Goal: Task Accomplishment & Management: Use online tool/utility

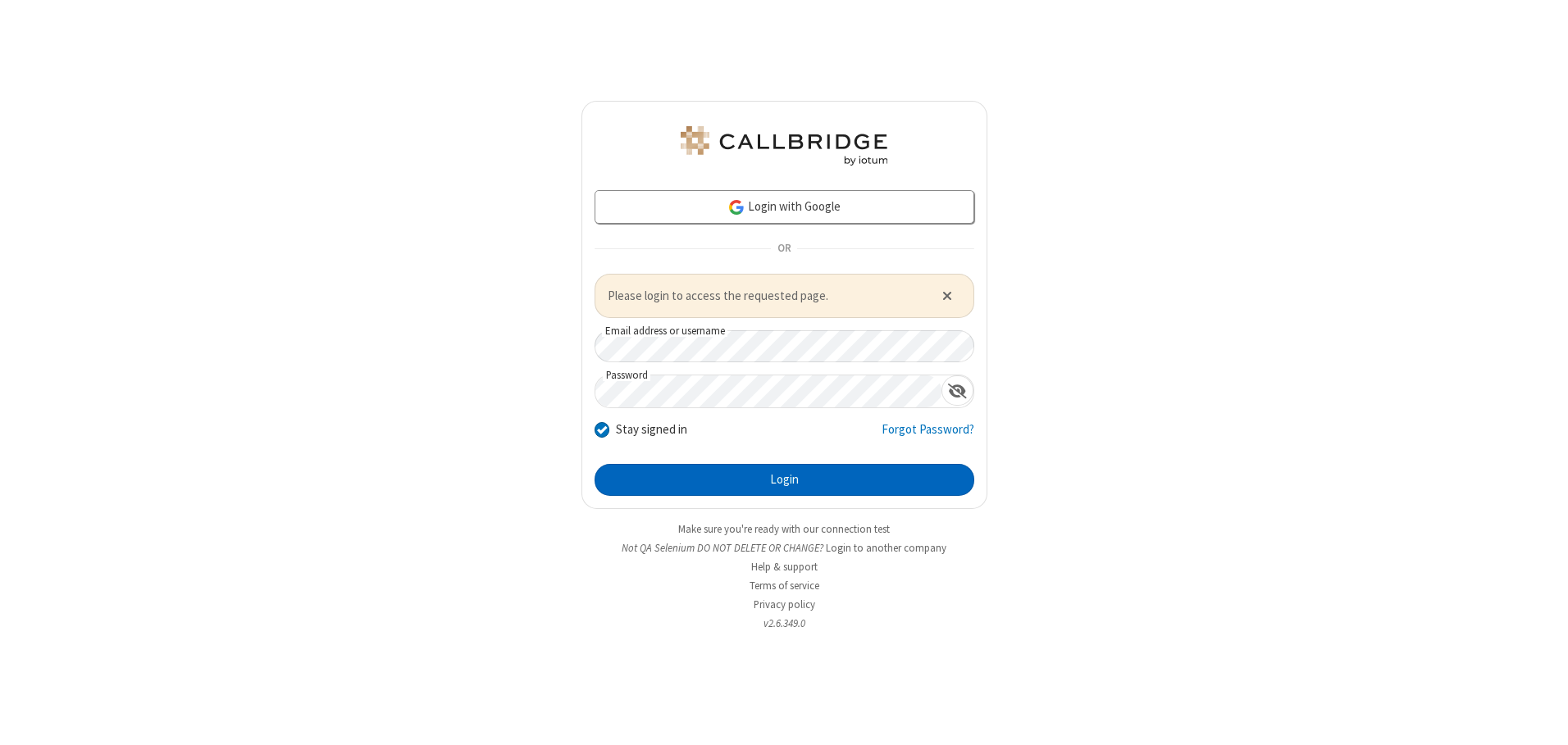
click at [784, 479] on button "Login" at bounding box center [784, 479] width 379 height 33
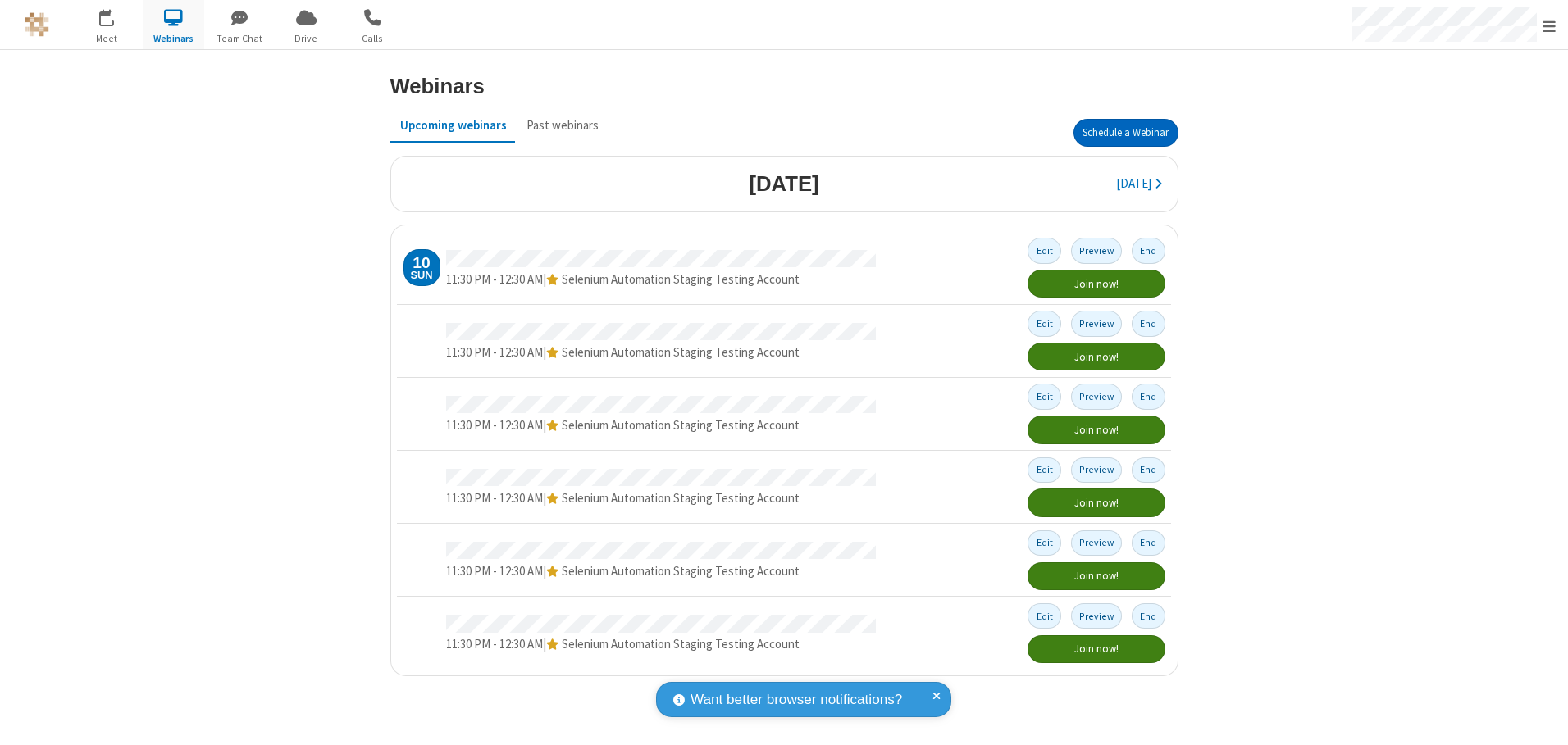
click at [1125, 133] on button "Schedule a Webinar" at bounding box center [1126, 132] width 105 height 28
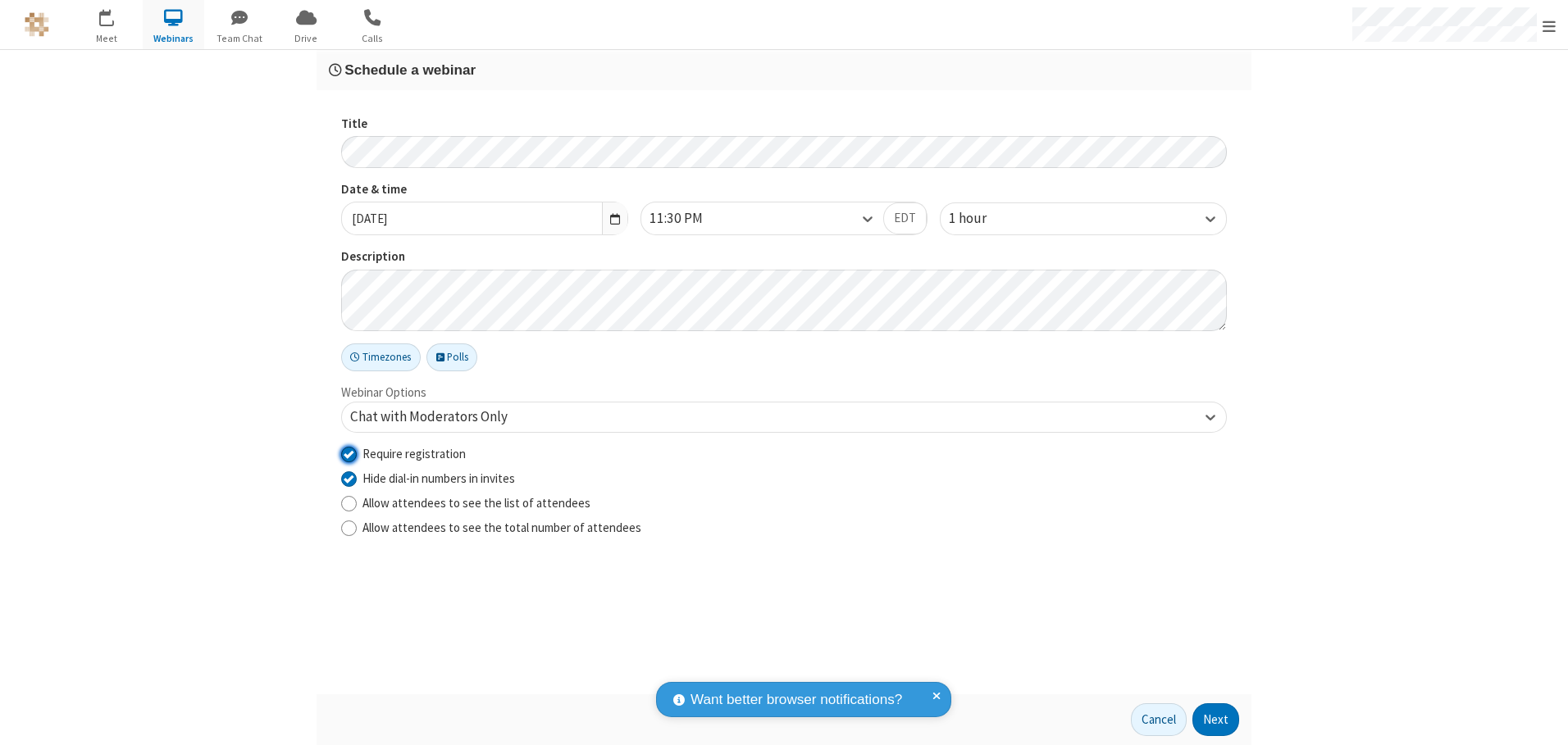
click at [348, 453] on input "Require registration" at bounding box center [349, 453] width 16 height 17
checkbox input "false"
click at [1216, 719] on button "Next" at bounding box center [1215, 719] width 47 height 33
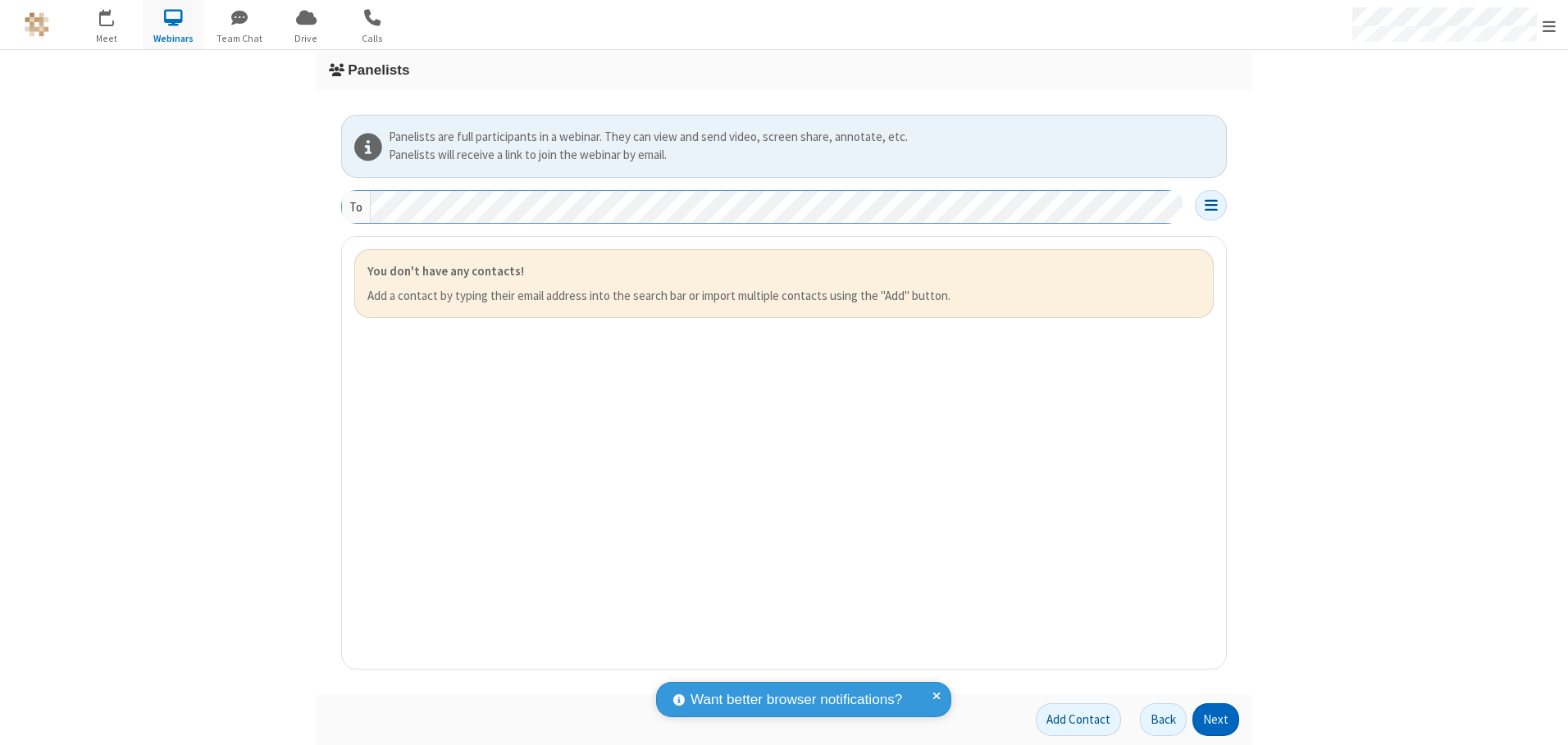
click at [1216, 719] on button "Next" at bounding box center [1215, 719] width 47 height 33
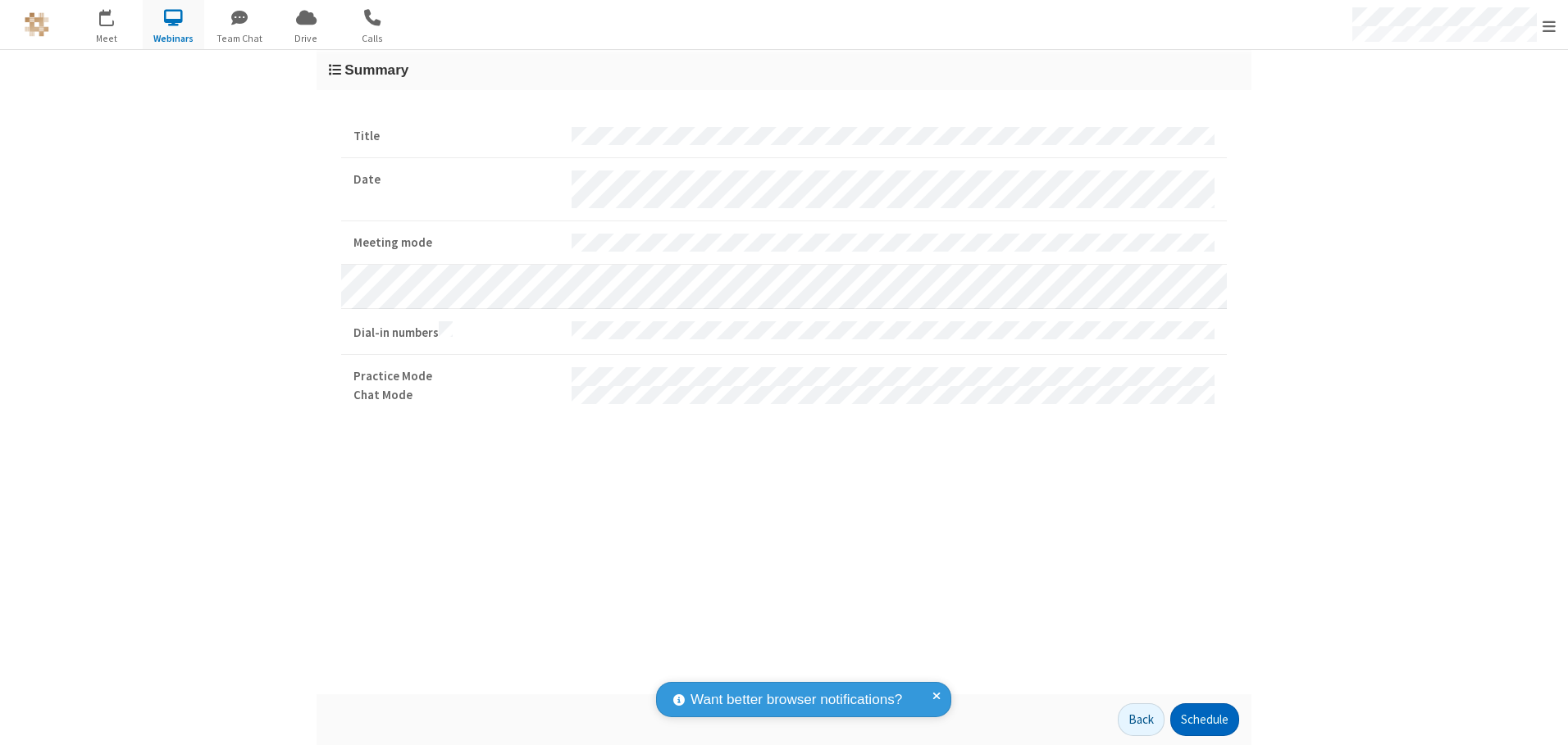
click at [1204, 719] on button "Schedule" at bounding box center [1205, 719] width 69 height 33
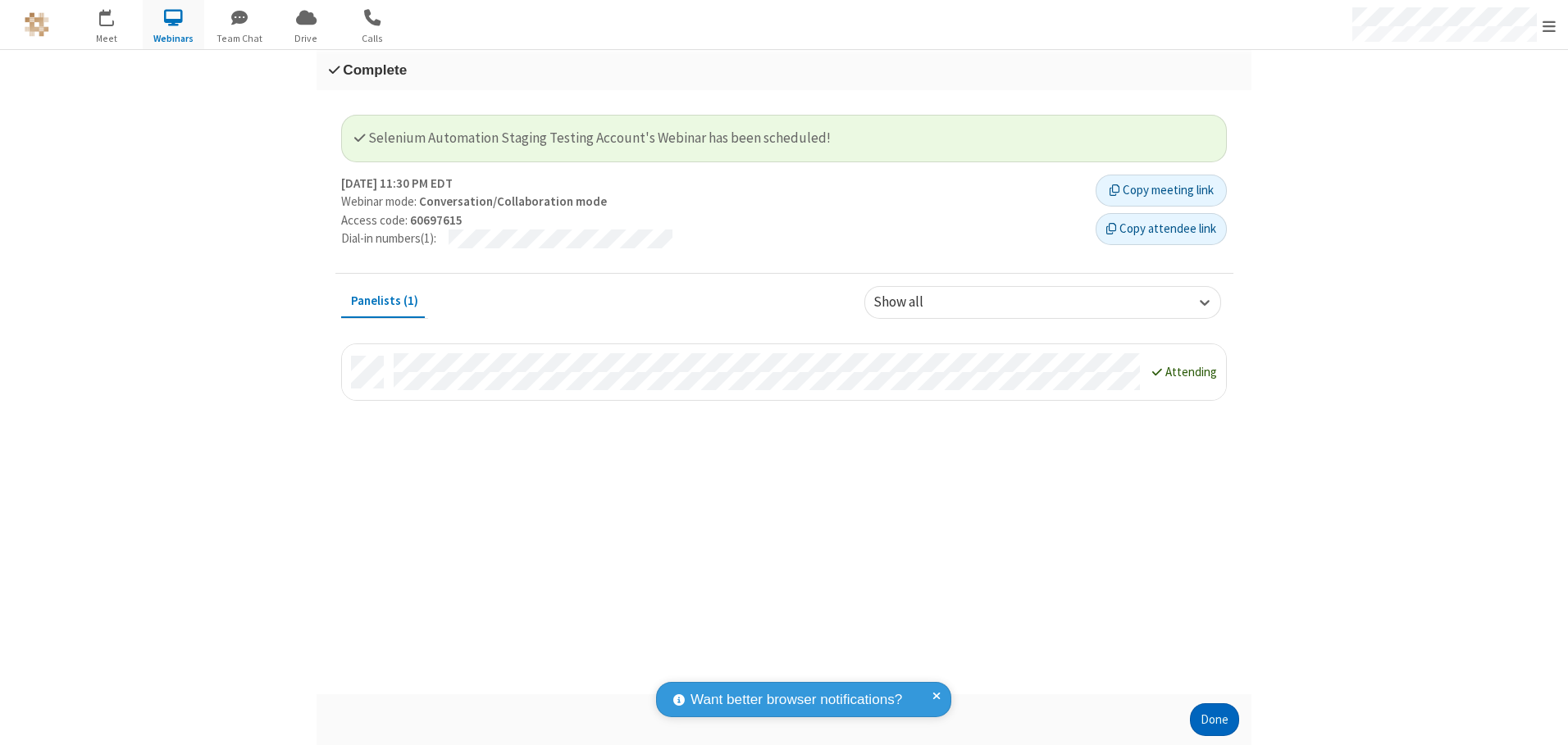
click at [1214, 719] on button "Done" at bounding box center [1214, 719] width 49 height 33
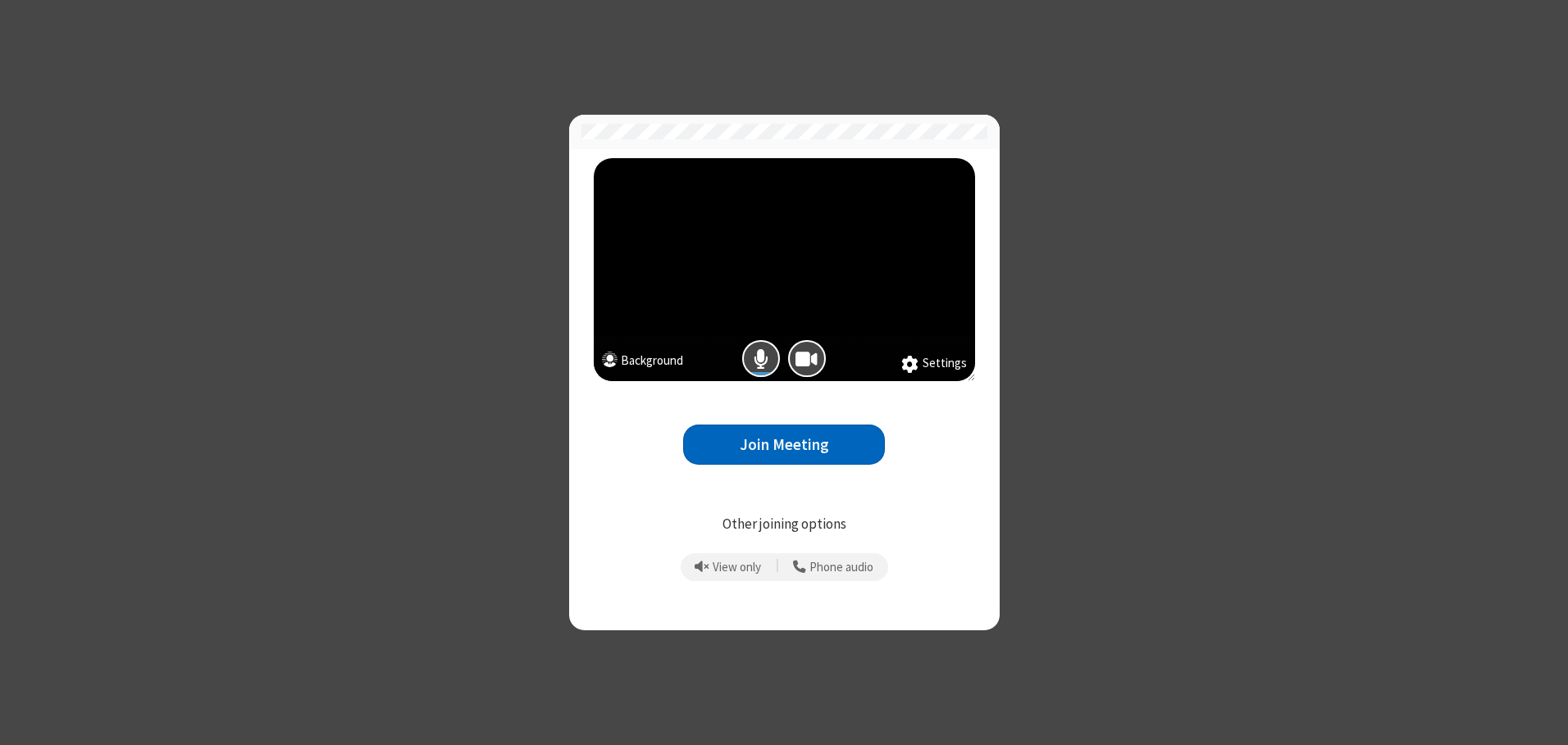
click at [784, 444] on button "Join Meeting" at bounding box center [784, 444] width 202 height 40
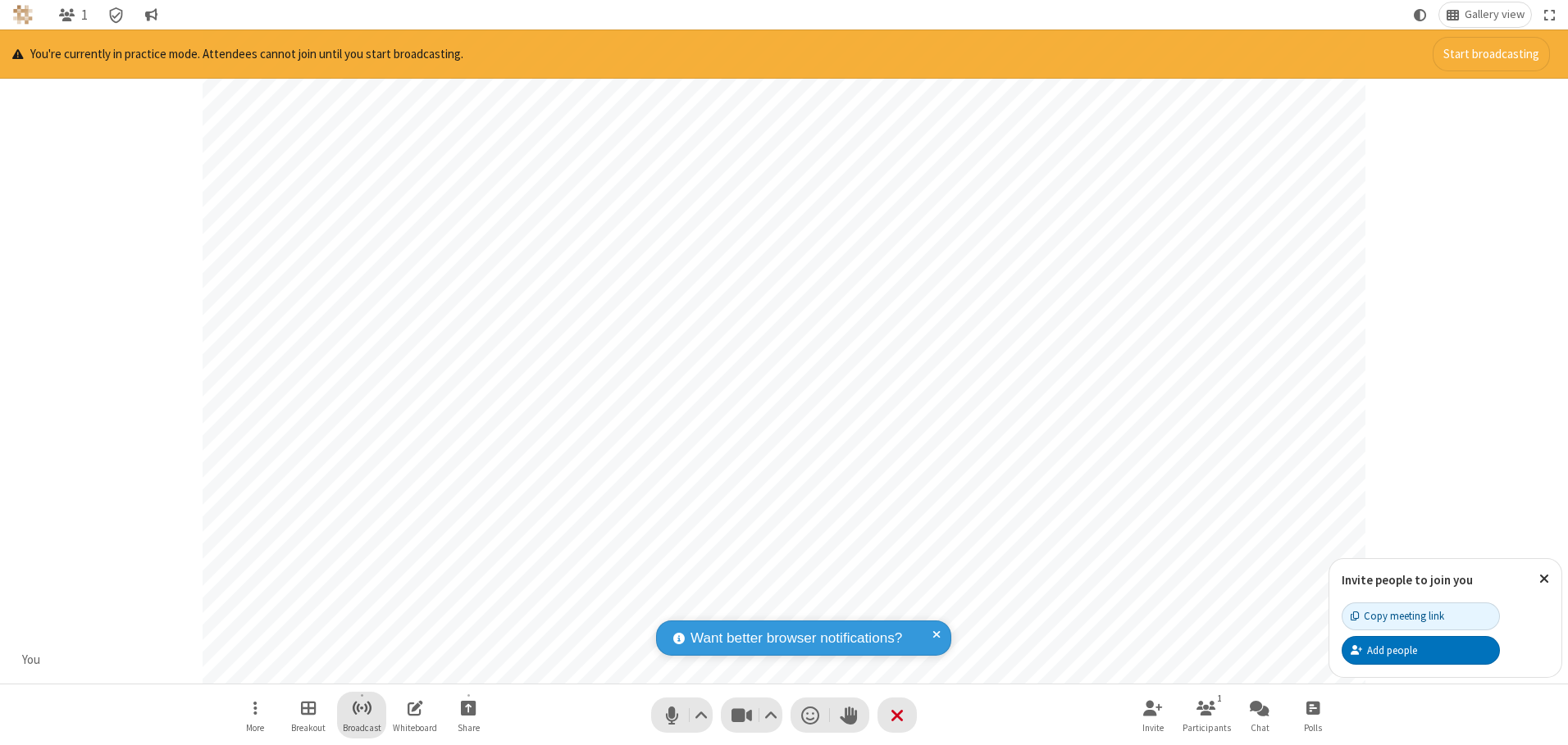
click at [361, 708] on span "Start broadcast" at bounding box center [362, 708] width 20 height 20
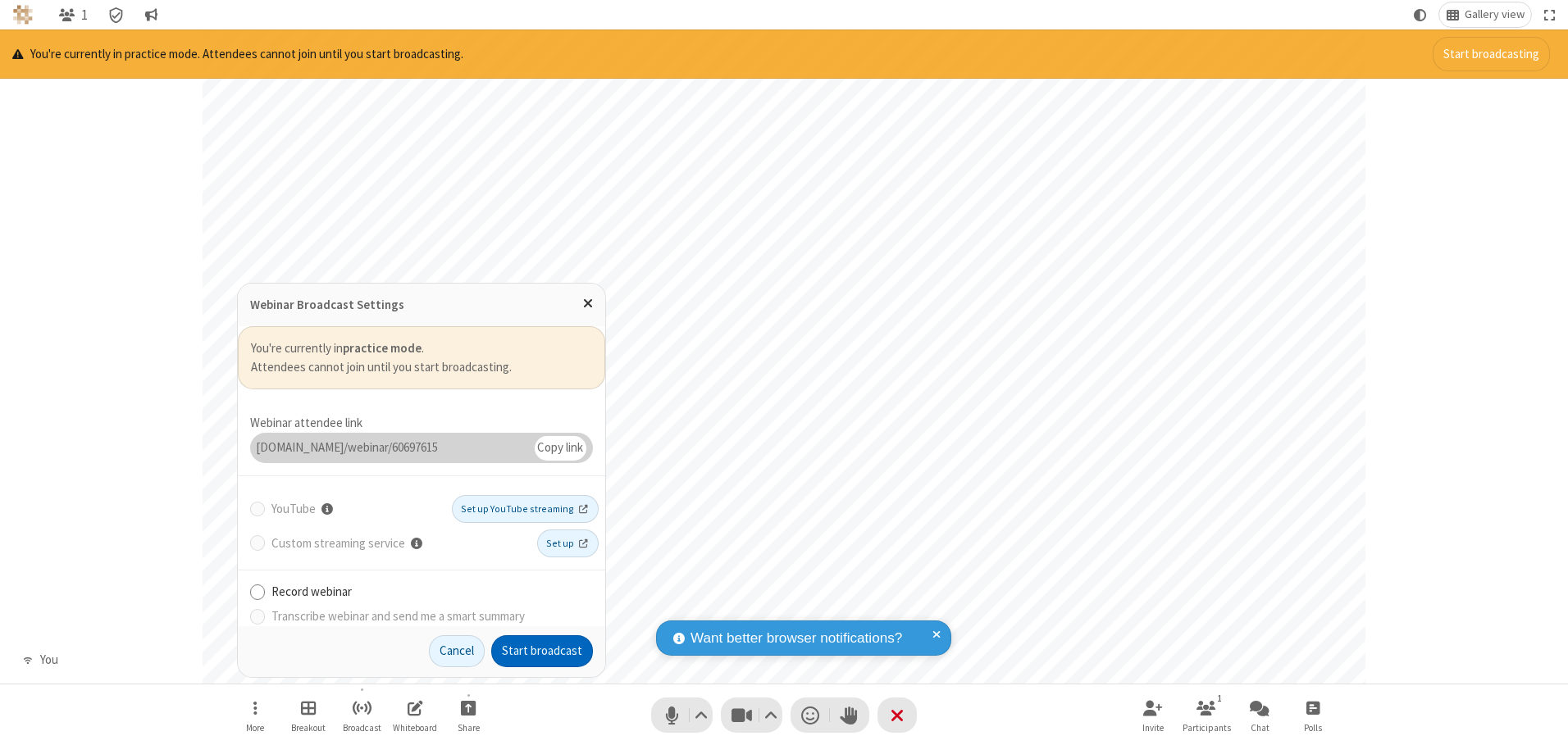
click at [542, 651] on button "Start broadcast" at bounding box center [542, 651] width 101 height 33
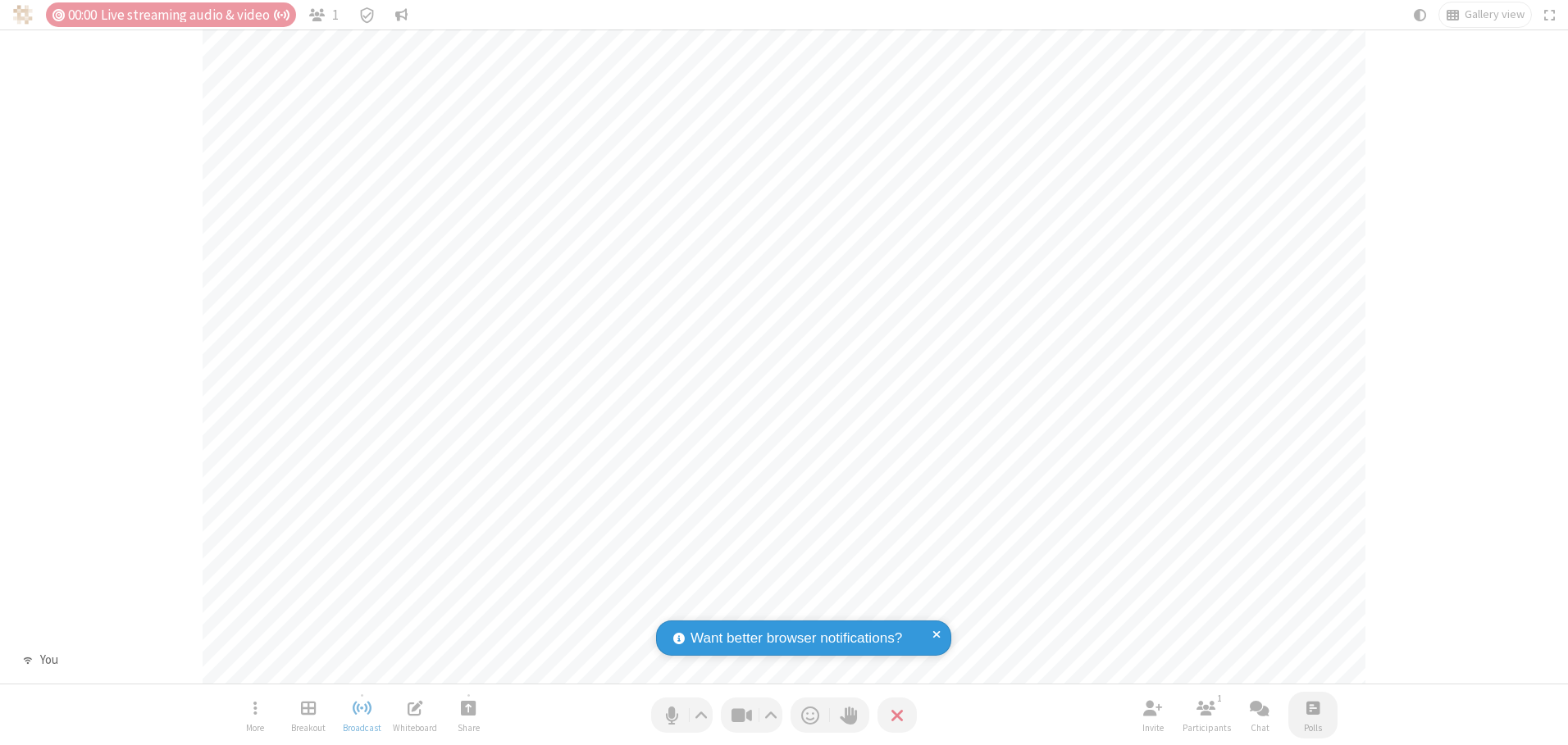
click at [1312, 708] on span "Open poll" at bounding box center [1312, 708] width 13 height 20
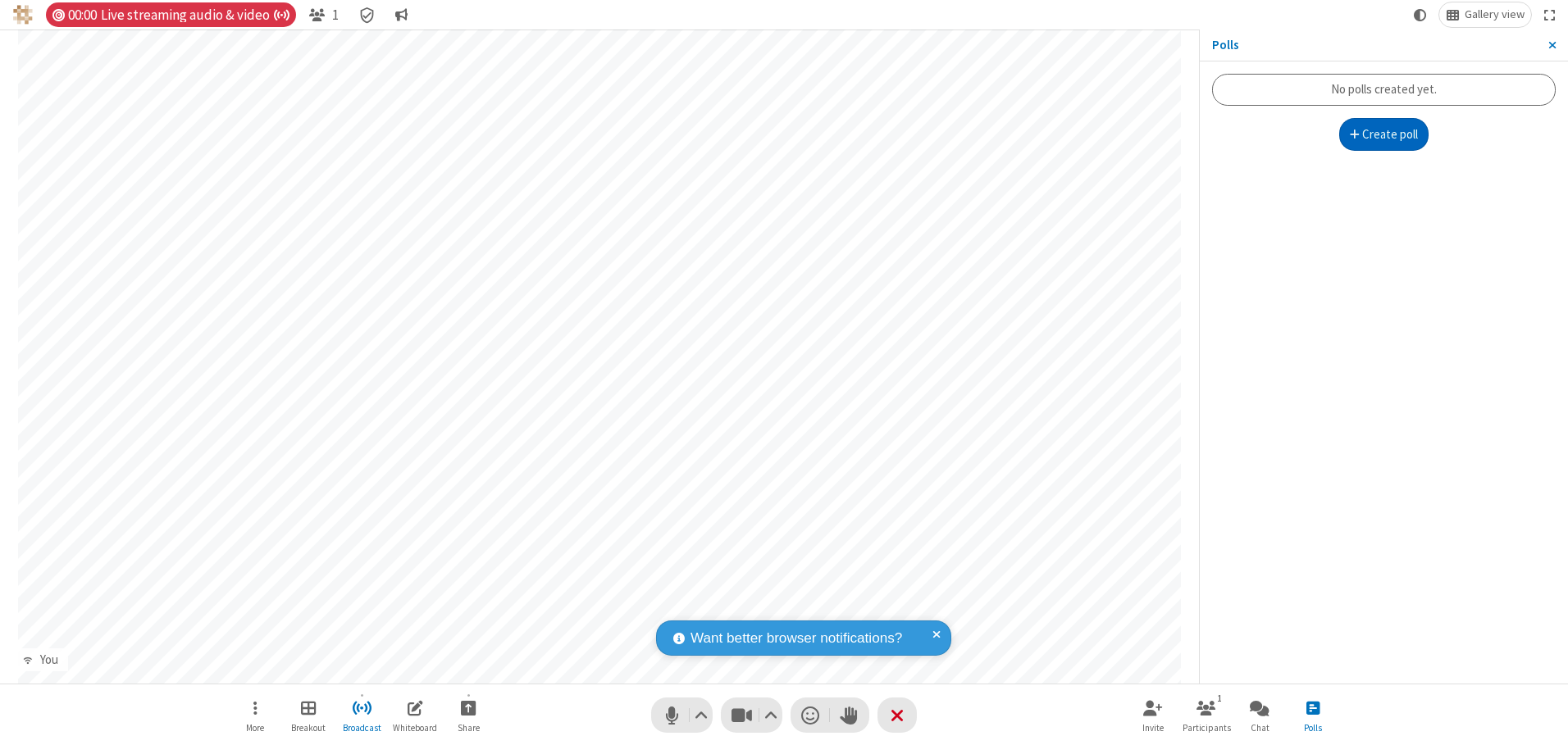
click at [1383, 134] on button "Create poll" at bounding box center [1384, 134] width 91 height 33
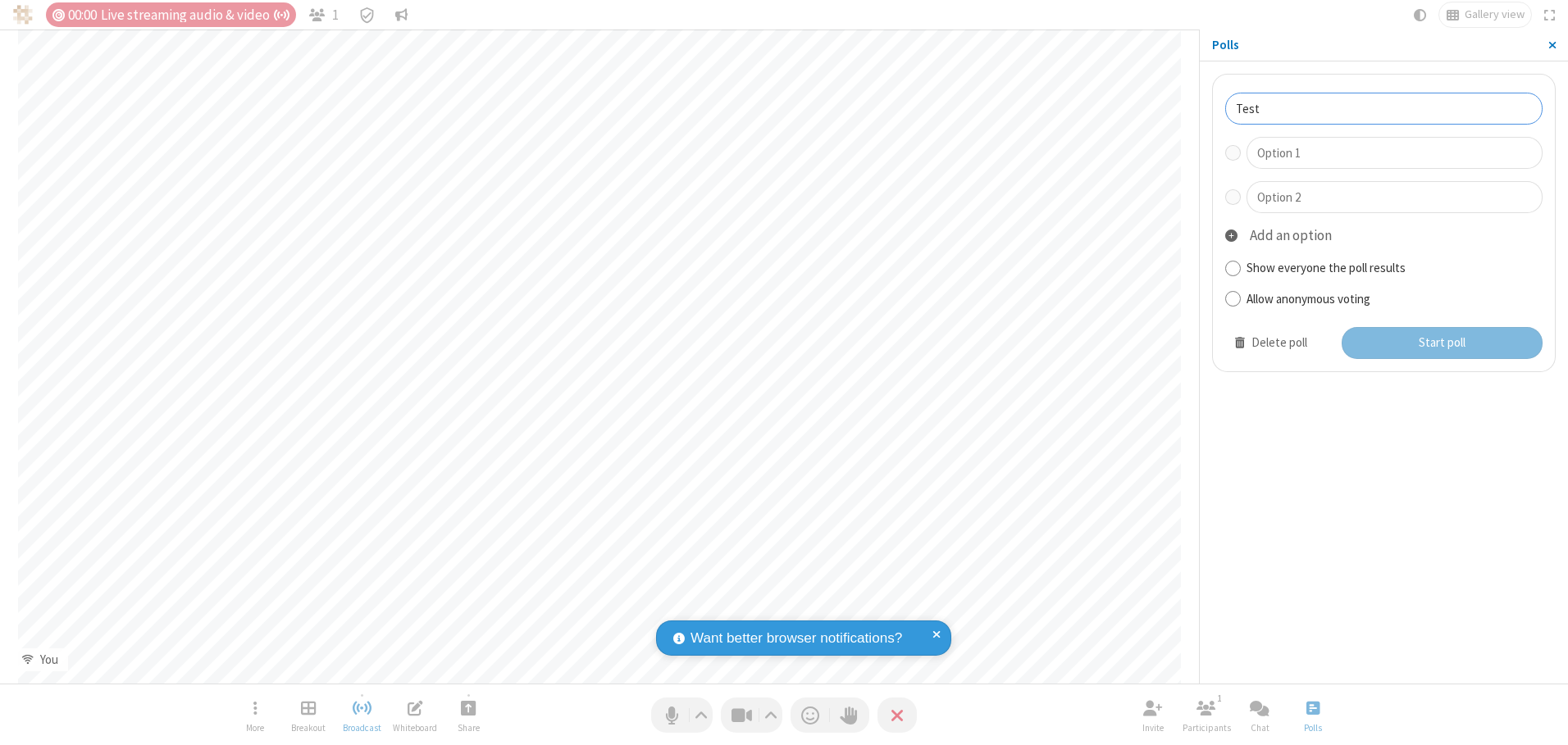
type input "Test"
type input "Yes"
type input "No"
click at [1441, 343] on button "Start poll" at bounding box center [1442, 343] width 202 height 33
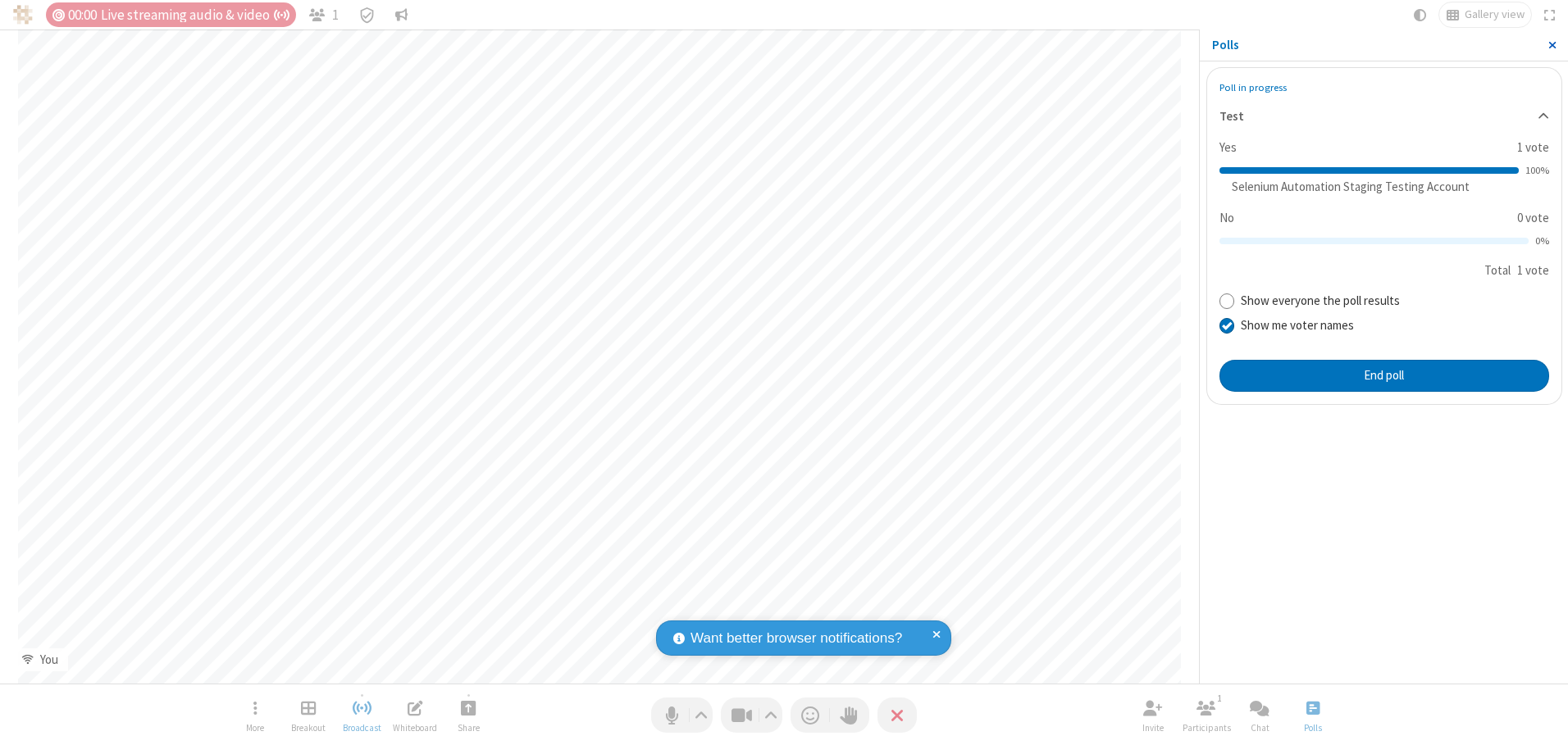
click at [1551, 45] on span "Close sidebar" at bounding box center [1552, 44] width 8 height 13
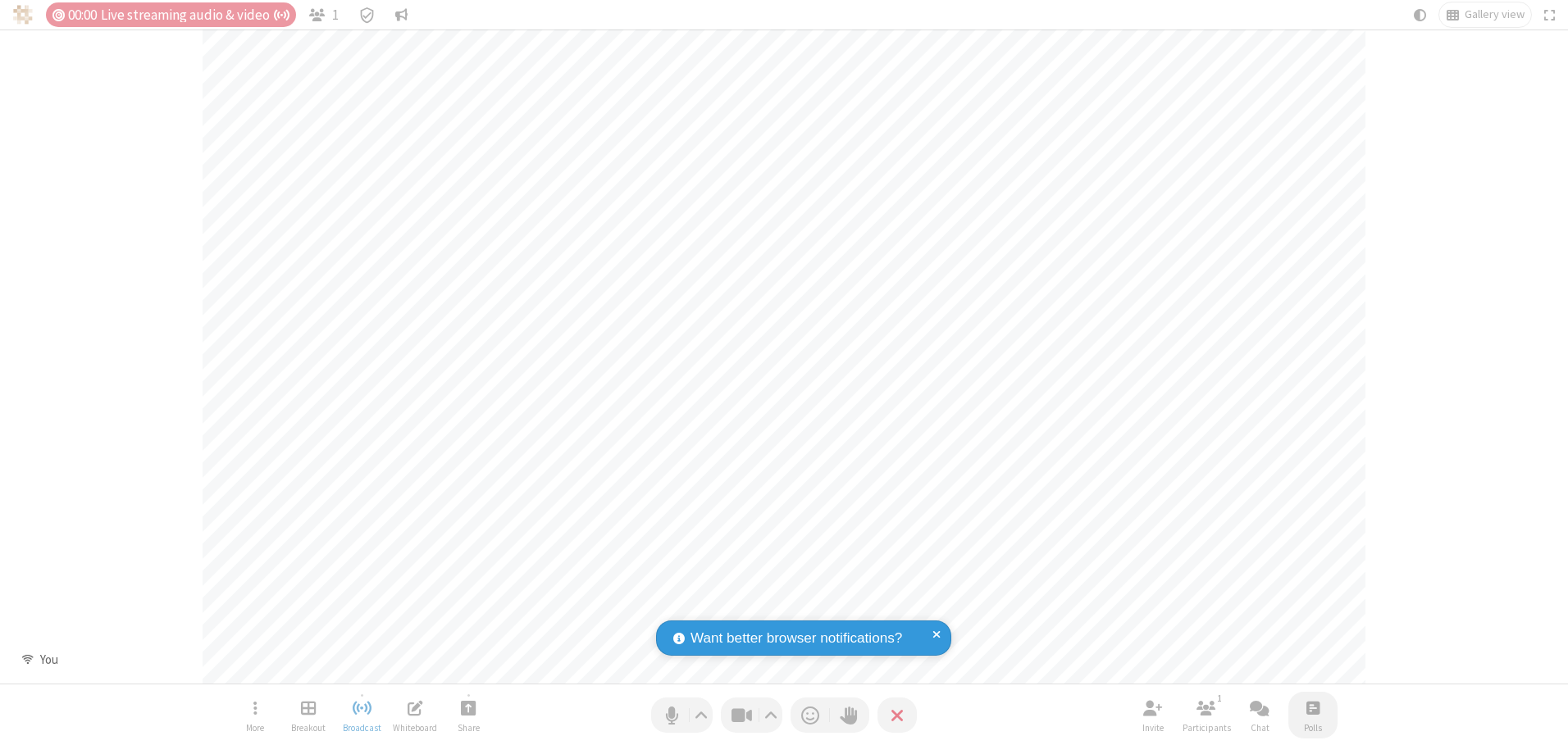
click at [1312, 708] on span "Open poll" at bounding box center [1312, 708] width 13 height 20
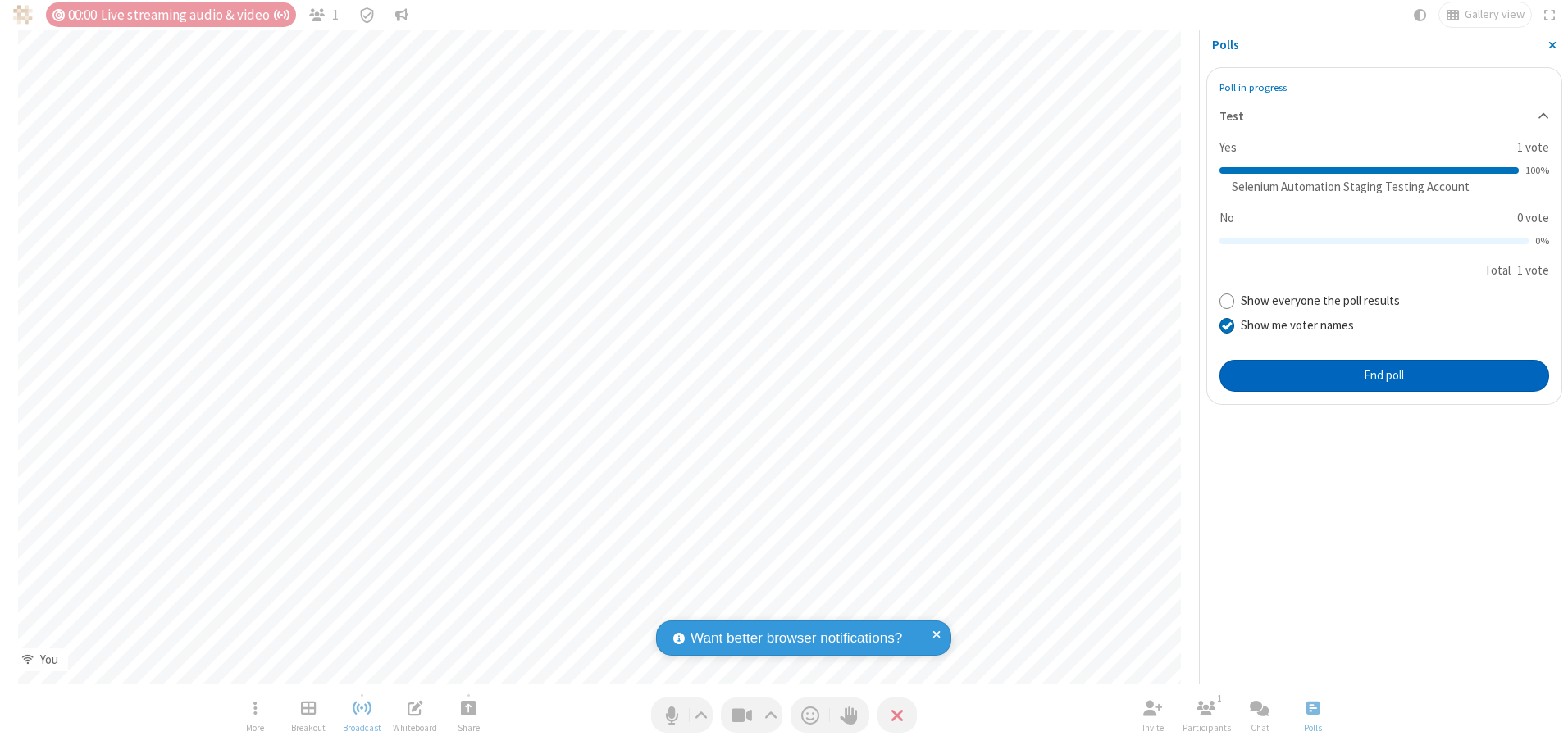
click at [1383, 376] on button "End poll" at bounding box center [1384, 376] width 330 height 33
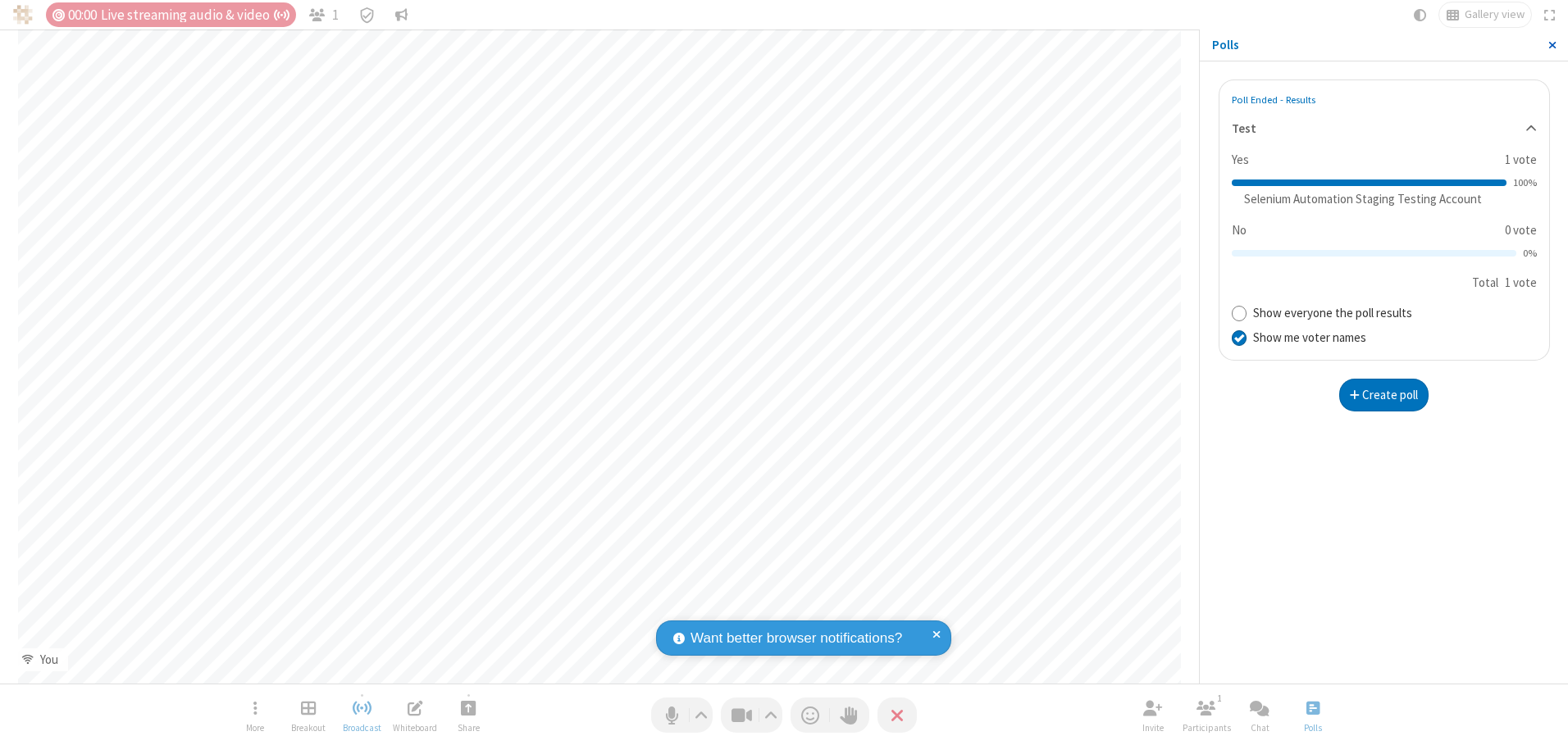
click at [1551, 45] on span "Close sidebar" at bounding box center [1552, 44] width 8 height 13
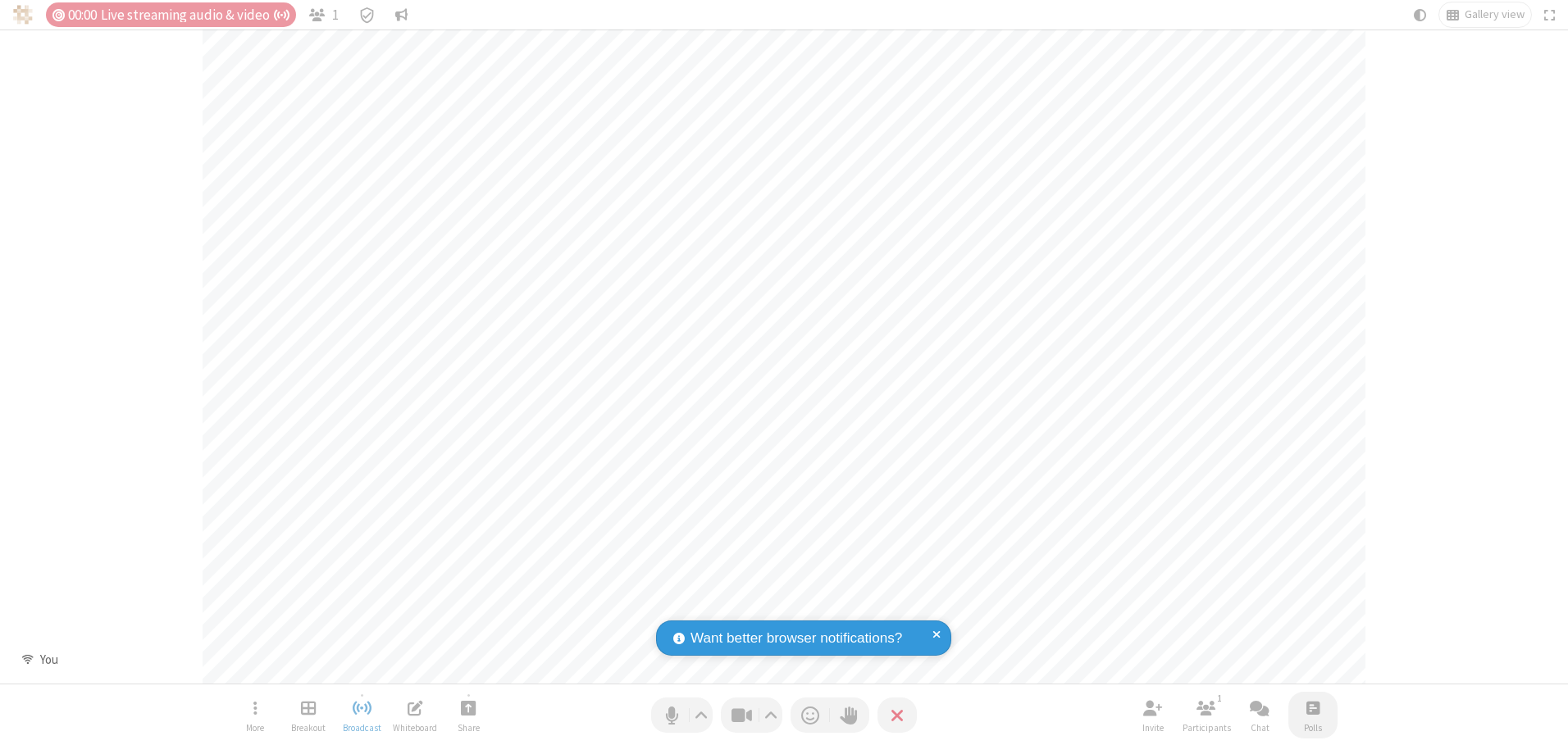
click at [1312, 708] on span "Open poll" at bounding box center [1312, 708] width 13 height 20
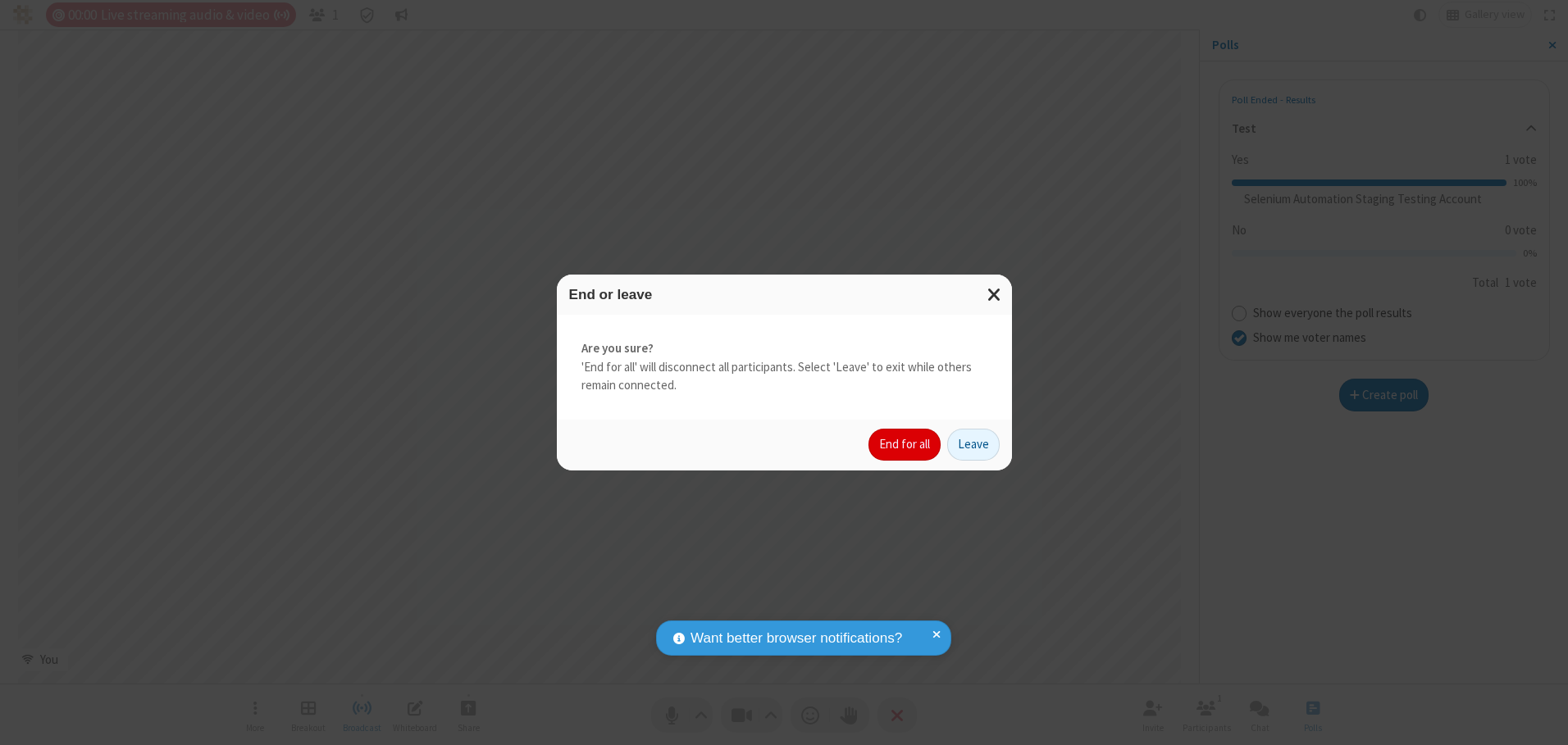
click at [905, 444] on button "End for all" at bounding box center [904, 445] width 72 height 33
